Goal: Task Accomplishment & Management: Manage account settings

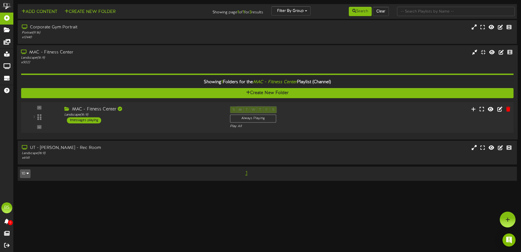
drag, startPoint x: 320, startPoint y: 116, endPoint x: 323, endPoint y: 112, distance: 4.3
click at [322, 114] on div "S M T W T F S Always Playing Play All" at bounding box center [288, 117] width 124 height 22
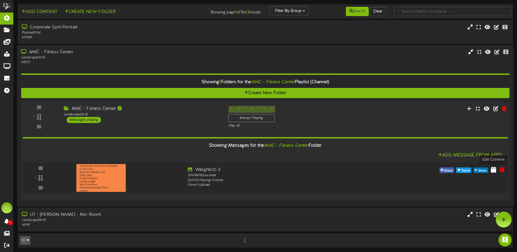
click at [493, 169] on icon at bounding box center [493, 169] width 5 height 6
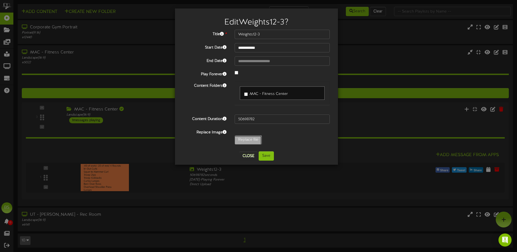
type input "**********"
type input "CoreCLass8-15"
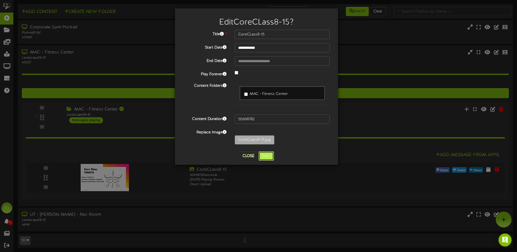
click at [266, 158] on button "Save" at bounding box center [266, 155] width 15 height 9
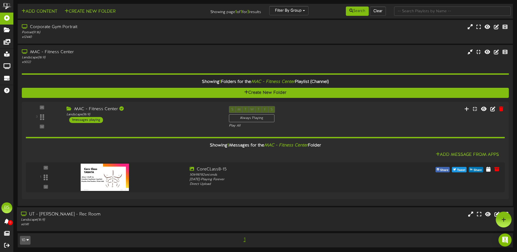
scroll to position [1, 0]
